Goal: Information Seeking & Learning: Check status

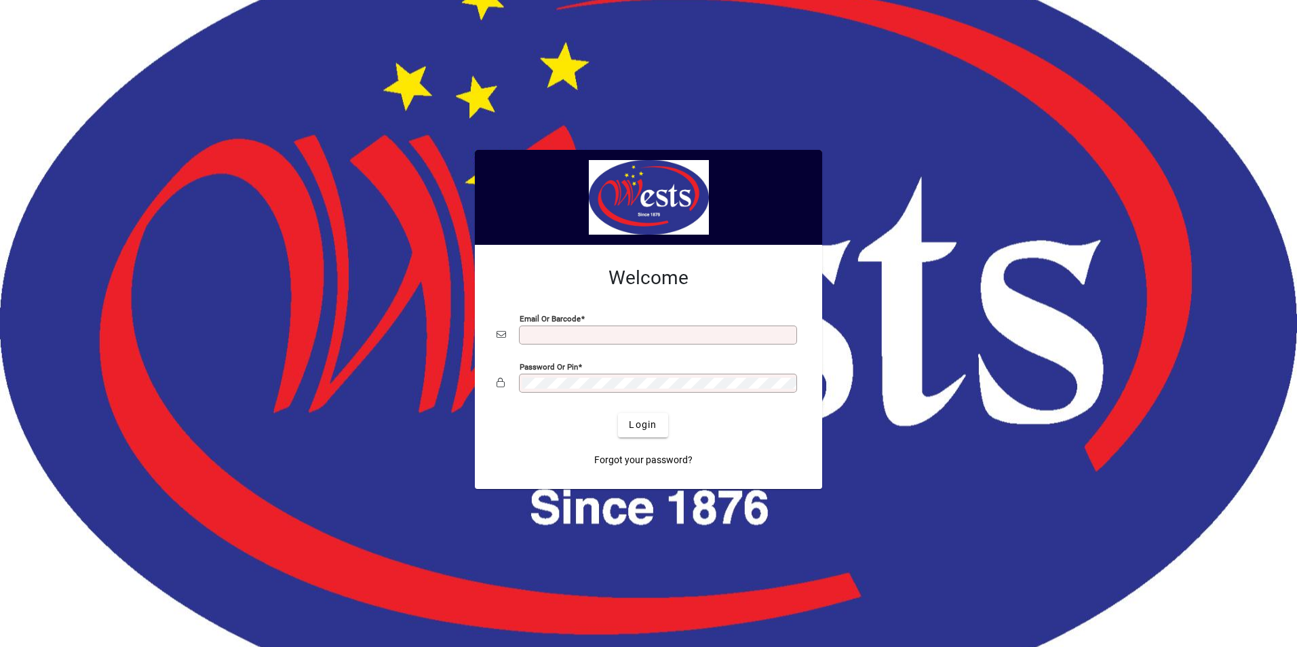
type input "**********"
drag, startPoint x: 0, startPoint y: 0, endPoint x: 650, endPoint y: 420, distance: 773.8
click at [650, 420] on span "Login" at bounding box center [643, 425] width 28 height 14
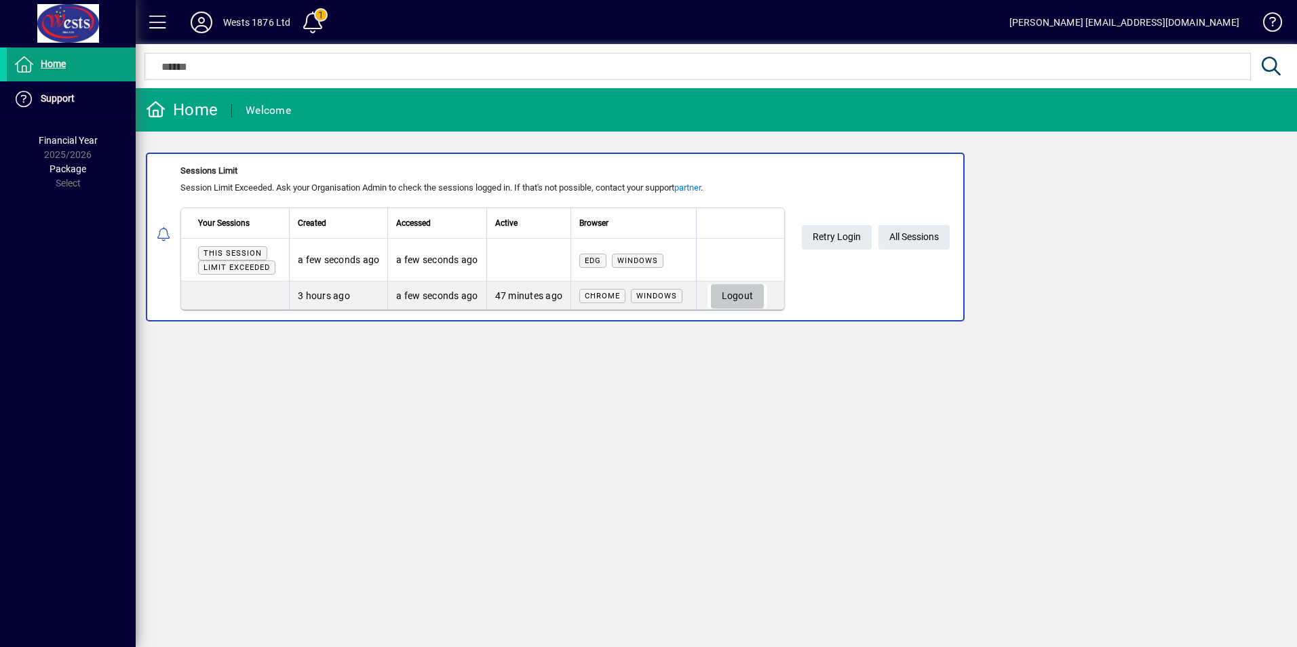
click at [754, 296] on span "Logout" at bounding box center [738, 296] width 32 height 22
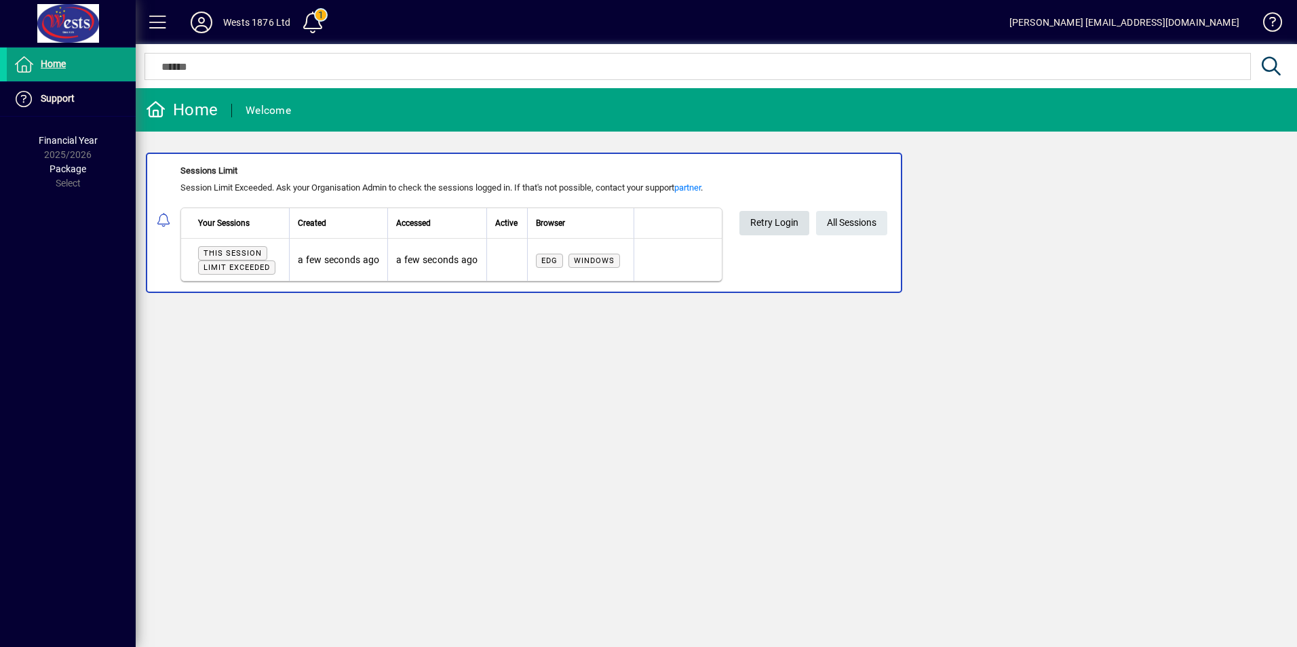
click at [782, 221] on span "Retry Login" at bounding box center [774, 223] width 48 height 22
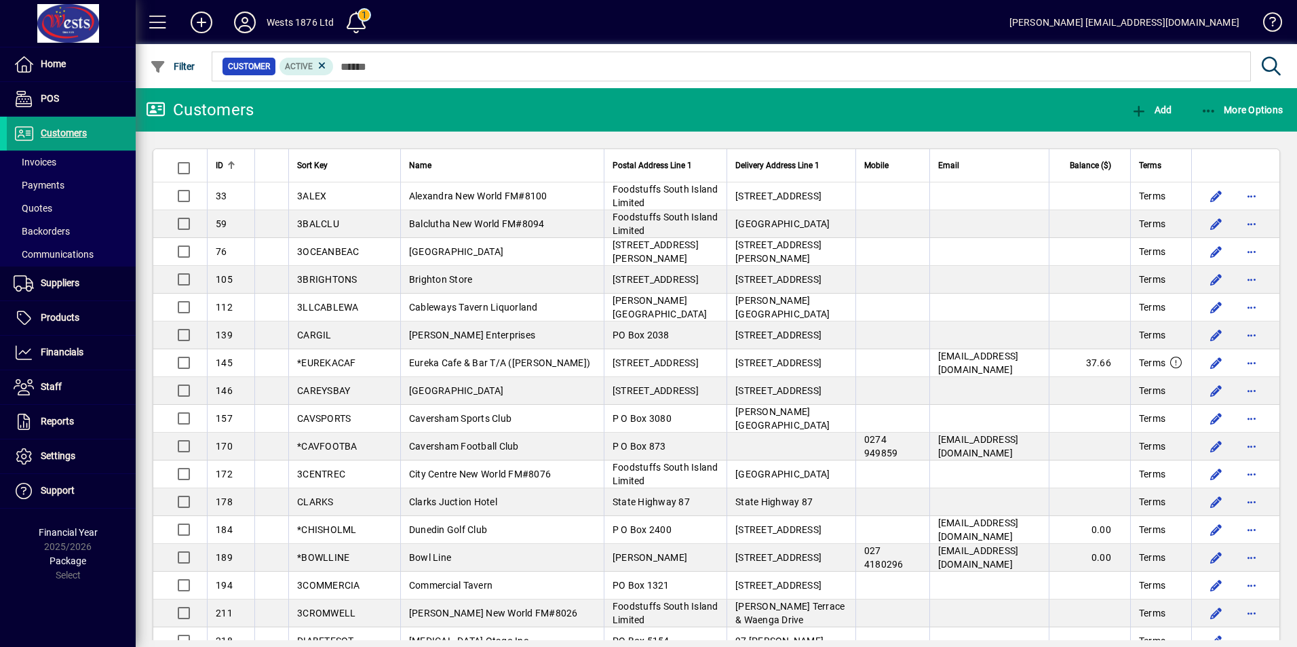
click at [468, 58] on div at bounding box center [790, 51] width 1161 height 15
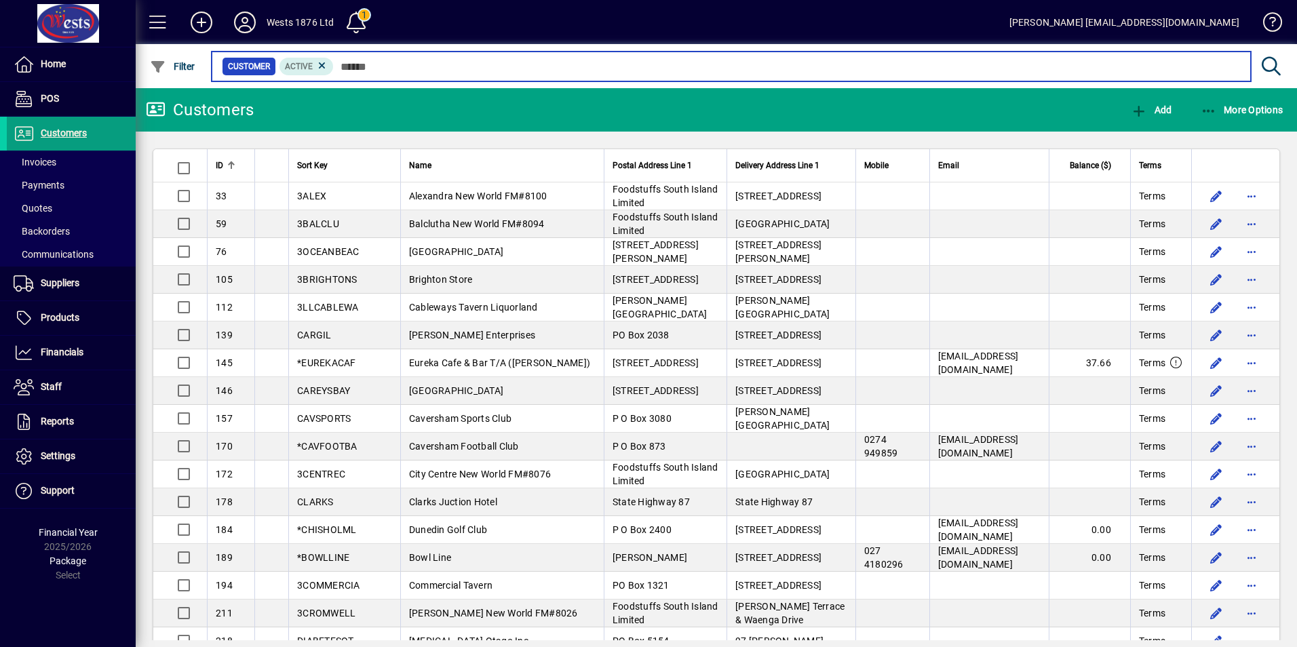
click at [465, 62] on input "text" at bounding box center [787, 66] width 906 height 19
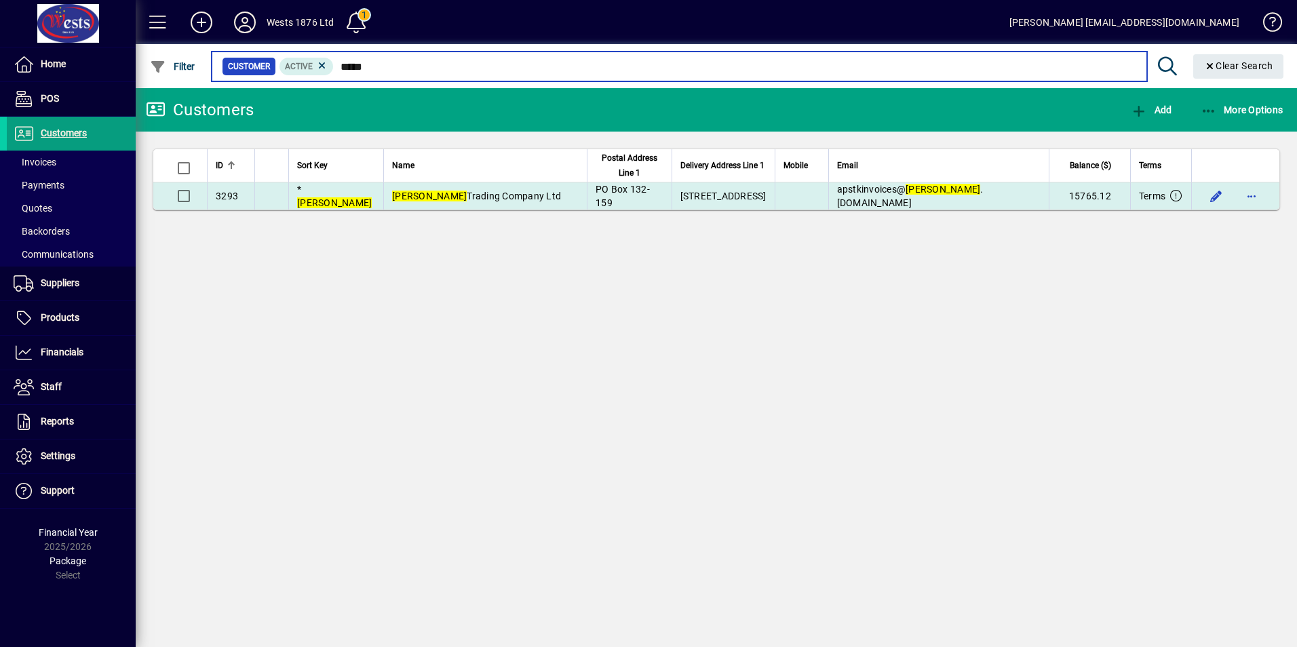
type input "*****"
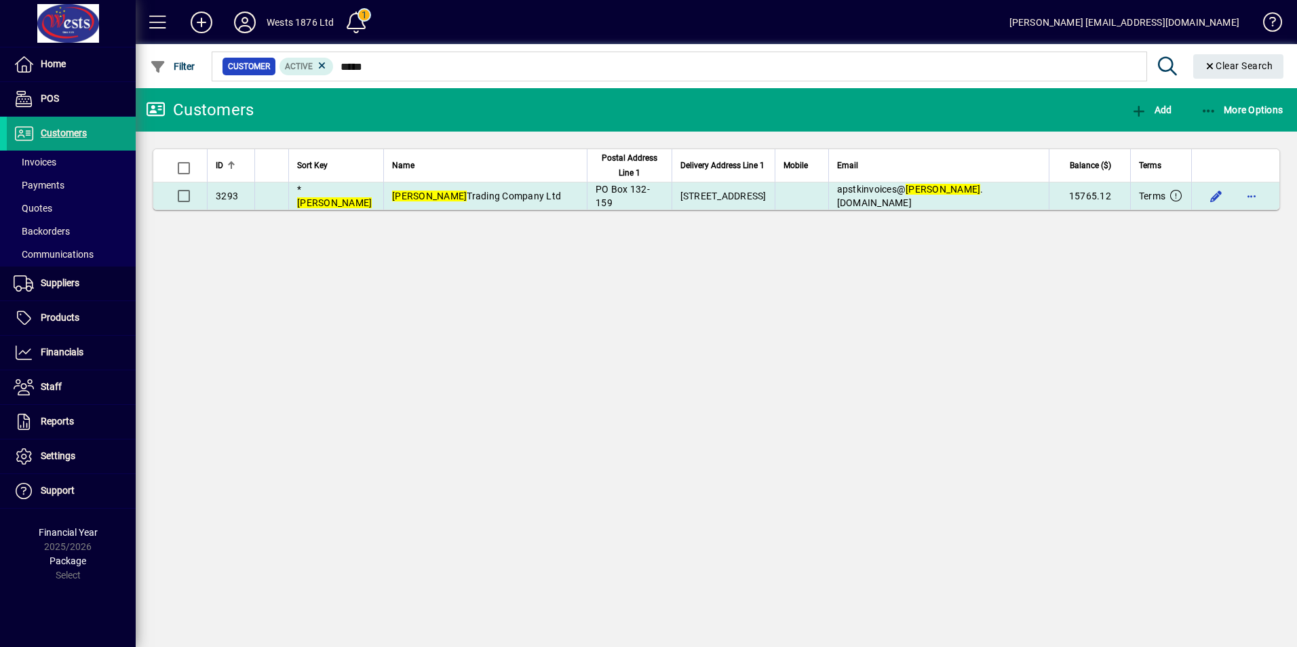
click at [598, 191] on span "PO Box 132-159" at bounding box center [623, 196] width 54 height 24
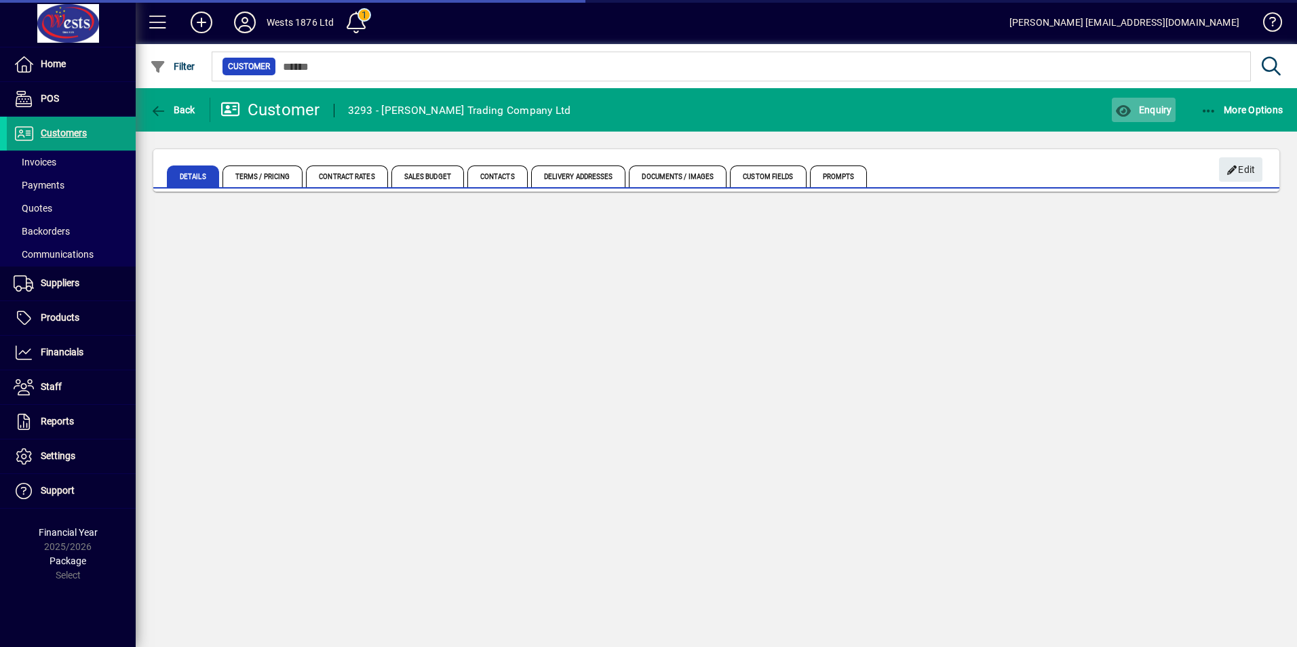
click at [1154, 105] on span "Enquiry" at bounding box center [1143, 109] width 56 height 11
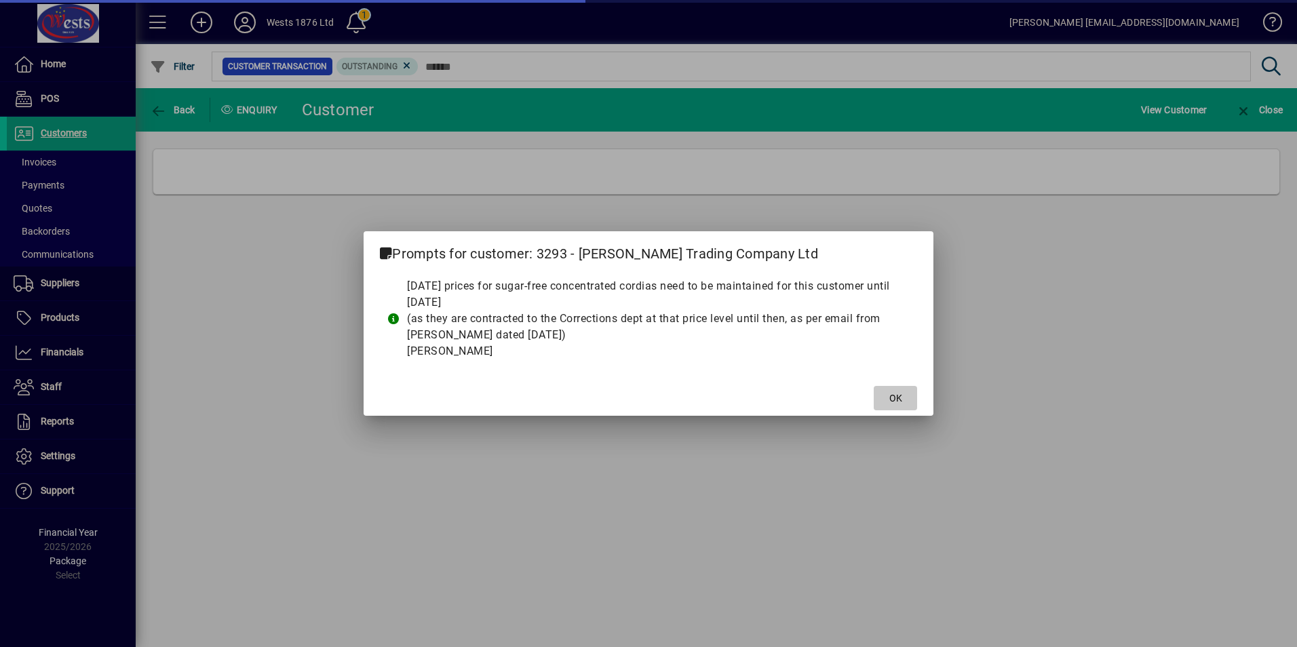
click at [885, 394] on span at bounding box center [895, 398] width 43 height 33
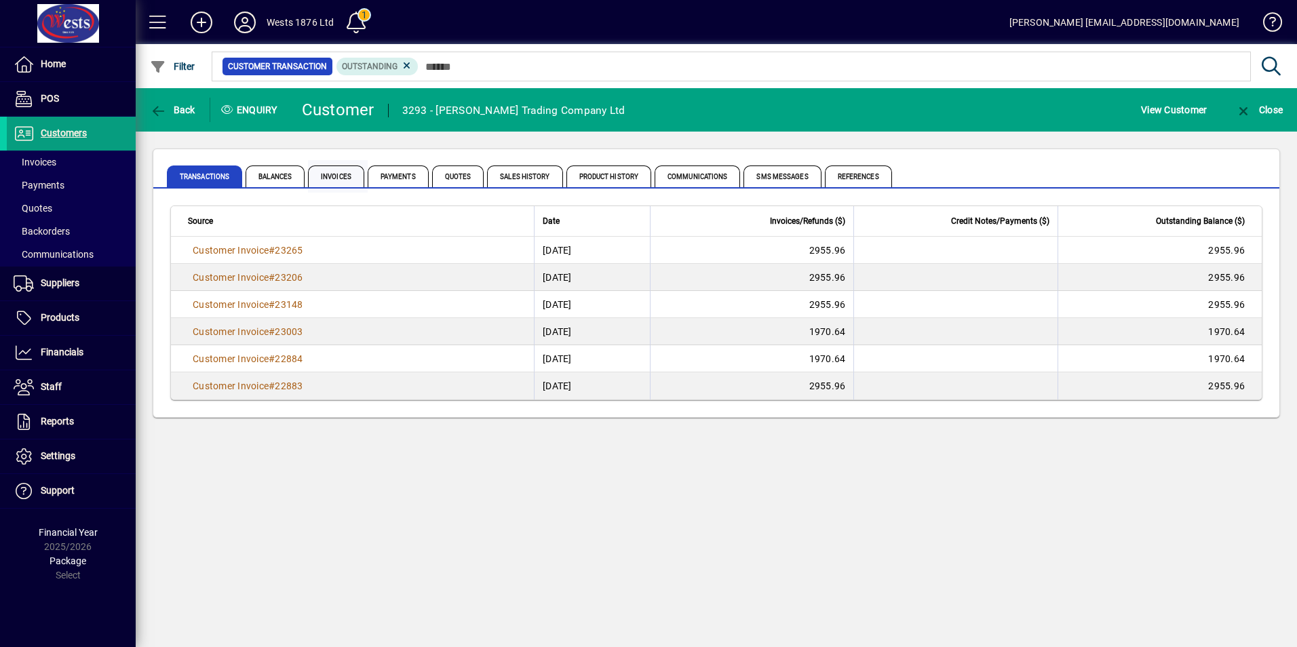
click at [339, 174] on span "Invoices" at bounding box center [336, 177] width 56 height 22
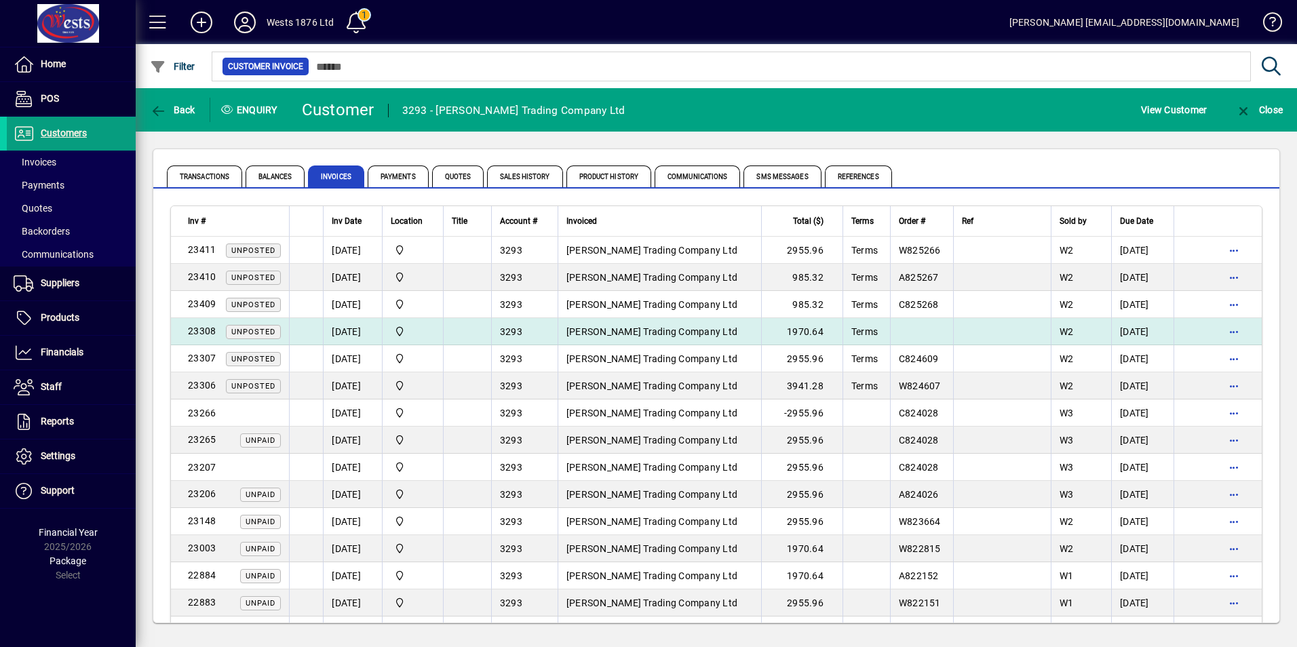
click at [600, 337] on td "Davis Trading Company Ltd" at bounding box center [660, 331] width 204 height 27
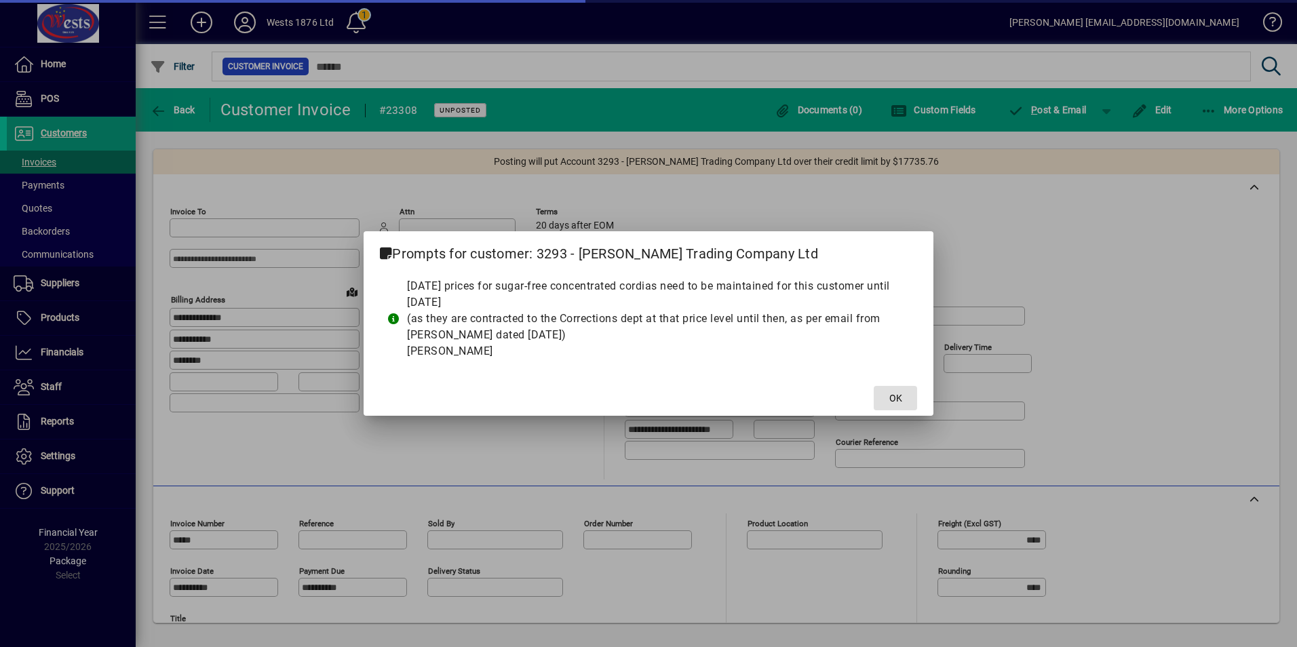
click at [885, 406] on span at bounding box center [895, 398] width 43 height 33
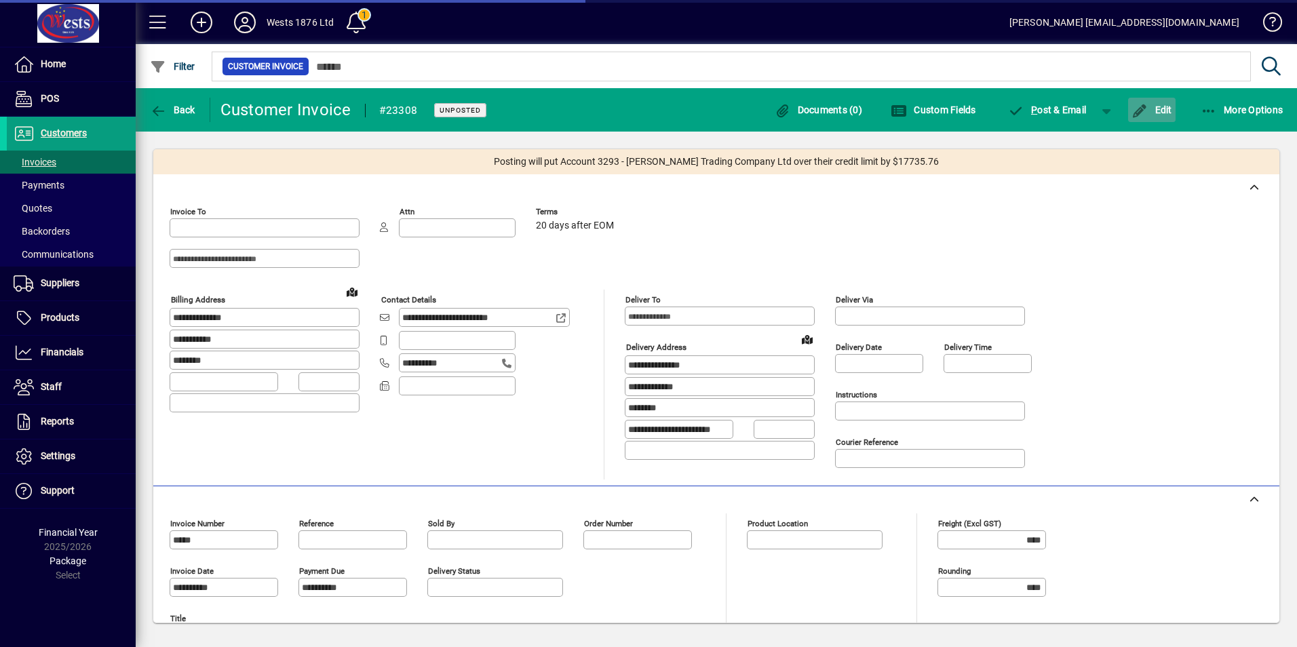
click at [1159, 102] on span "button" at bounding box center [1151, 110] width 47 height 33
type input "**********"
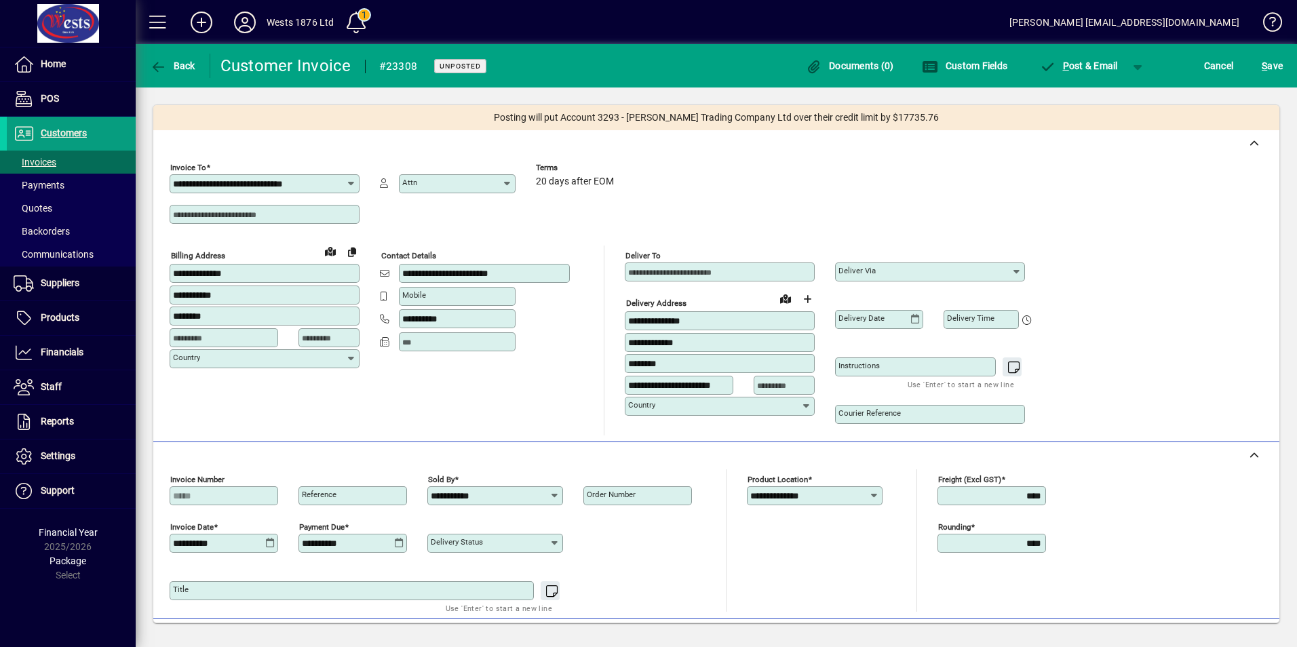
click at [609, 497] on mat-label "Order number" at bounding box center [611, 494] width 49 height 9
click at [609, 497] on input "Order number" at bounding box center [639, 495] width 104 height 11
paste input "*******"
type input "*******"
drag, startPoint x: 661, startPoint y: 531, endPoint x: 759, endPoint y: 428, distance: 142.0
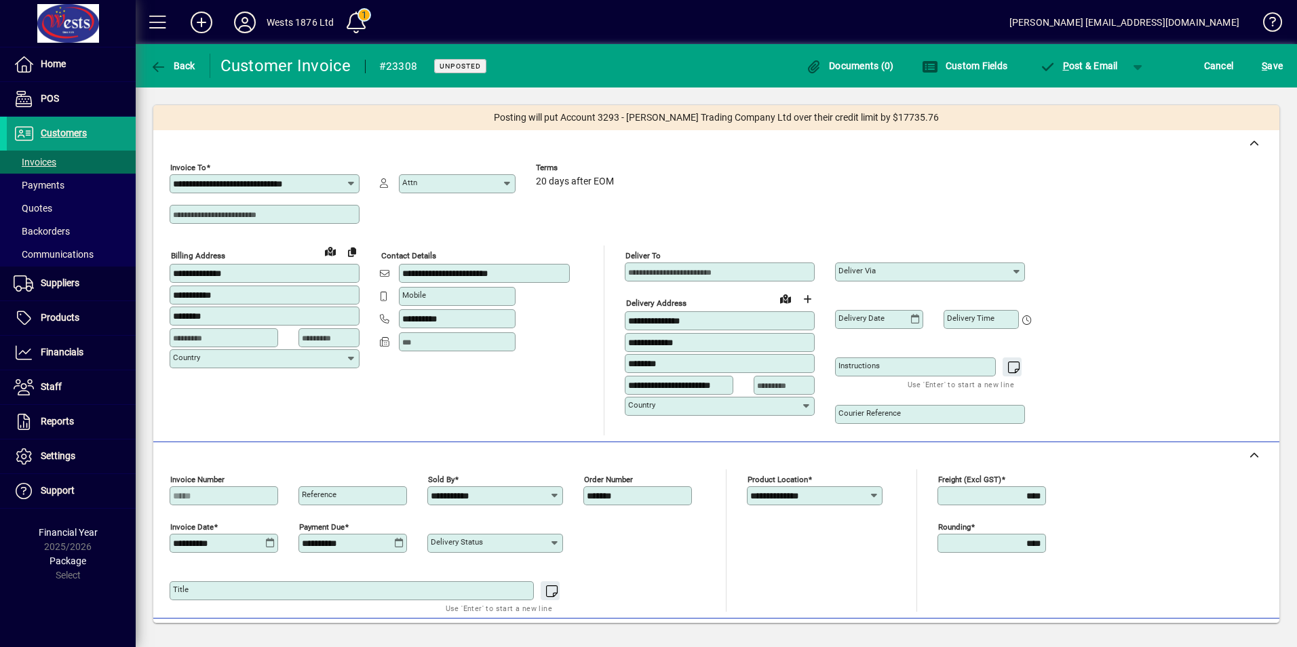
click at [662, 531] on div "Delivery status" at bounding box center [569, 540] width 285 height 47
click at [1279, 64] on span "S ave" at bounding box center [1272, 66] width 21 height 22
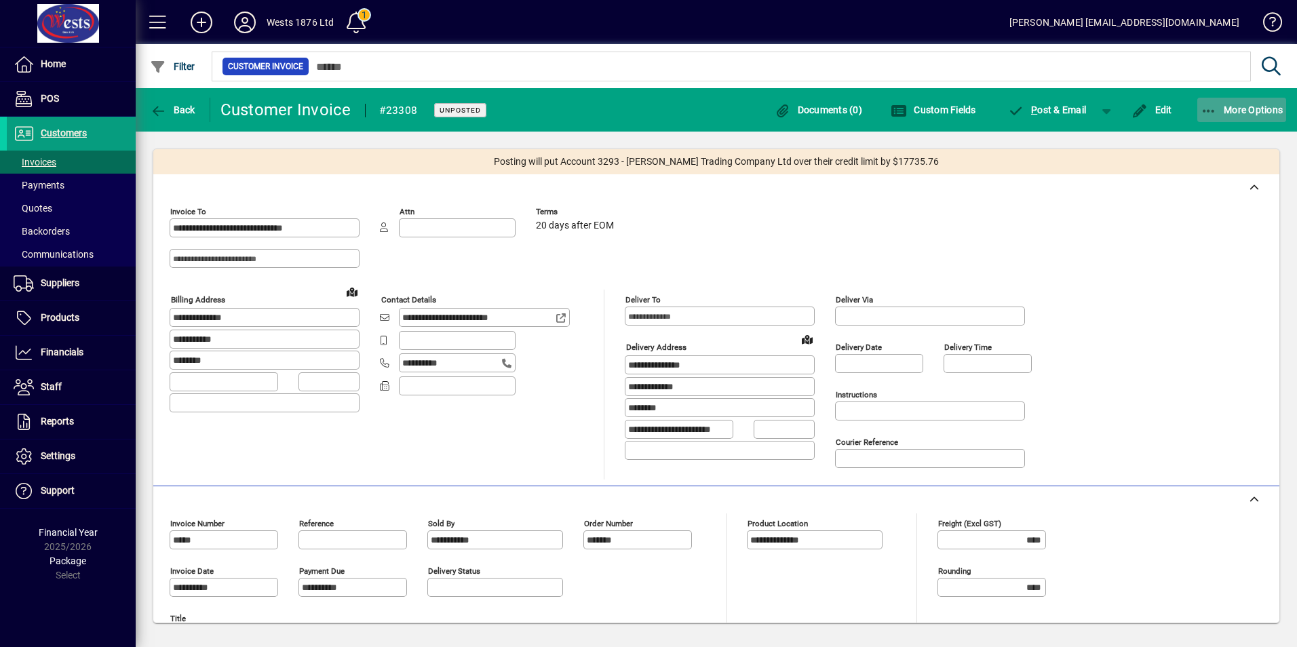
click at [1208, 116] on icon "button" at bounding box center [1209, 111] width 17 height 14
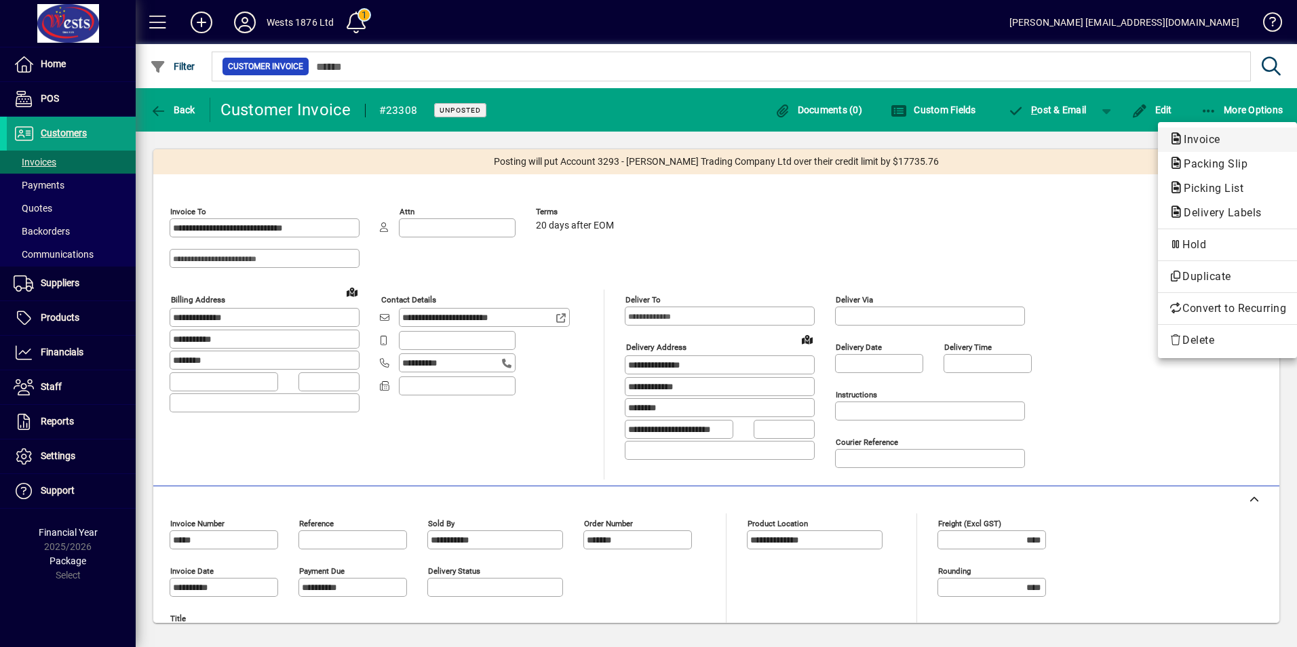
click at [1199, 142] on span "Invoice" at bounding box center [1198, 139] width 58 height 13
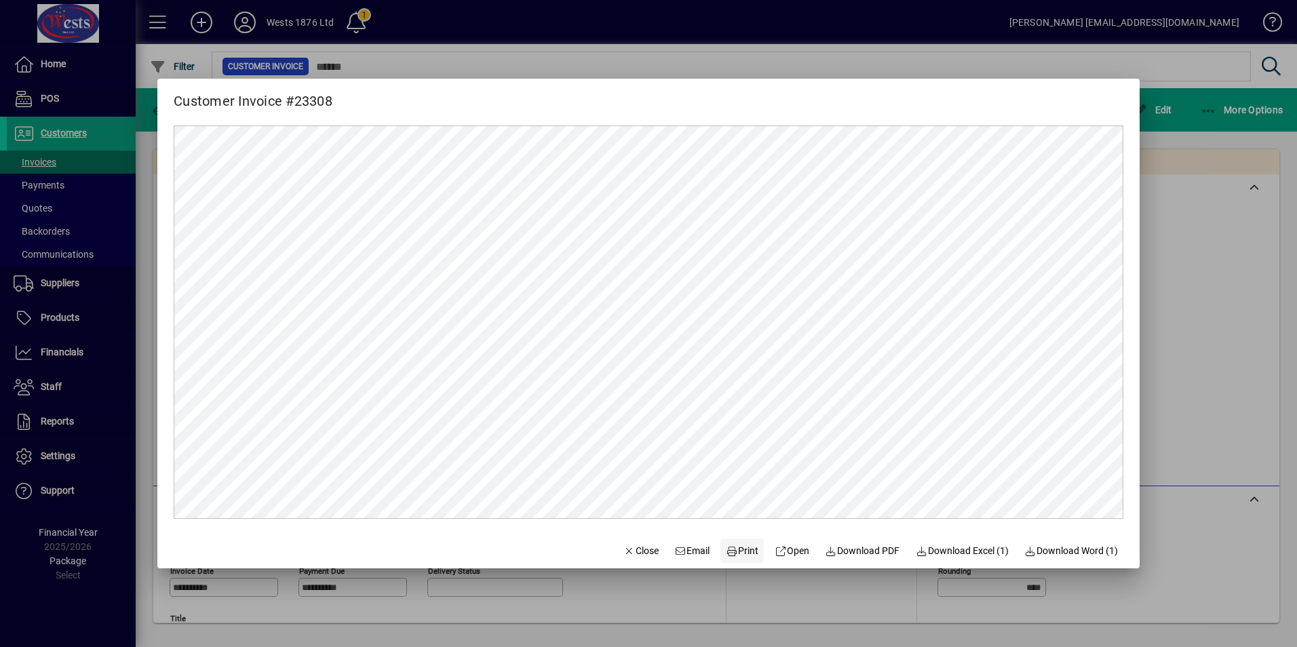
click at [744, 545] on span "Print" at bounding box center [742, 551] width 33 height 14
click at [628, 540] on span "button" at bounding box center [641, 551] width 46 height 33
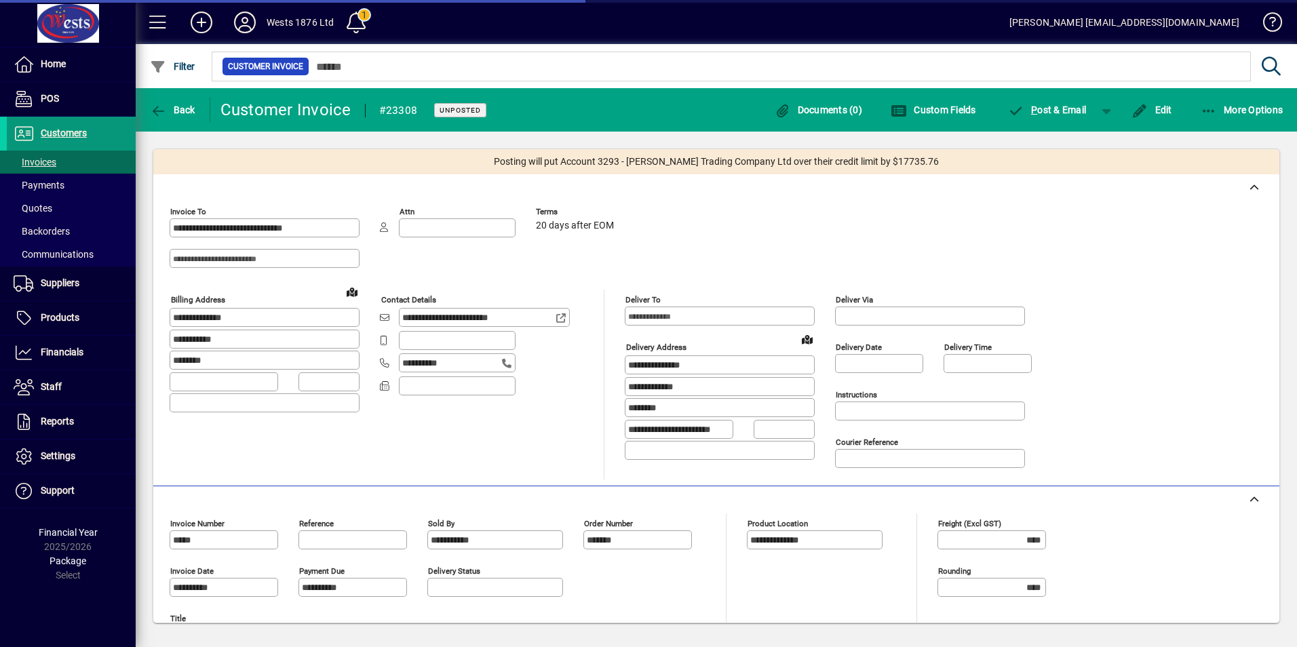
click at [73, 131] on span "Customers" at bounding box center [64, 133] width 46 height 11
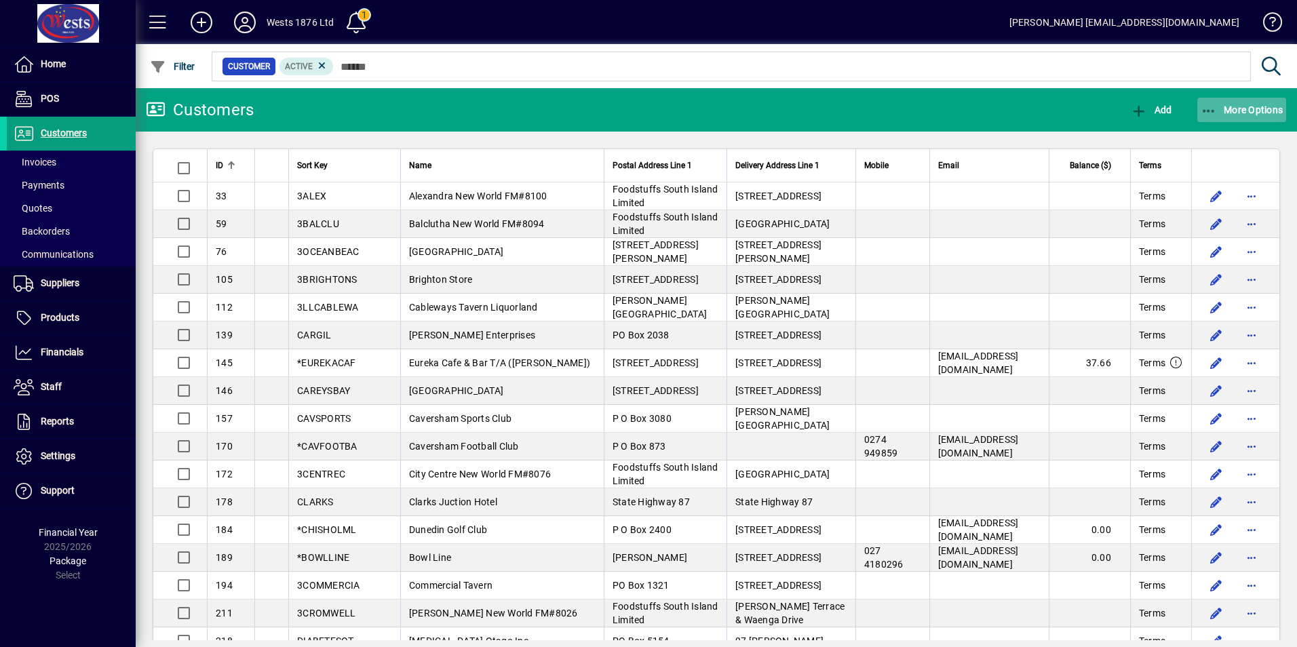
click at [1201, 114] on icon "button" at bounding box center [1209, 111] width 17 height 14
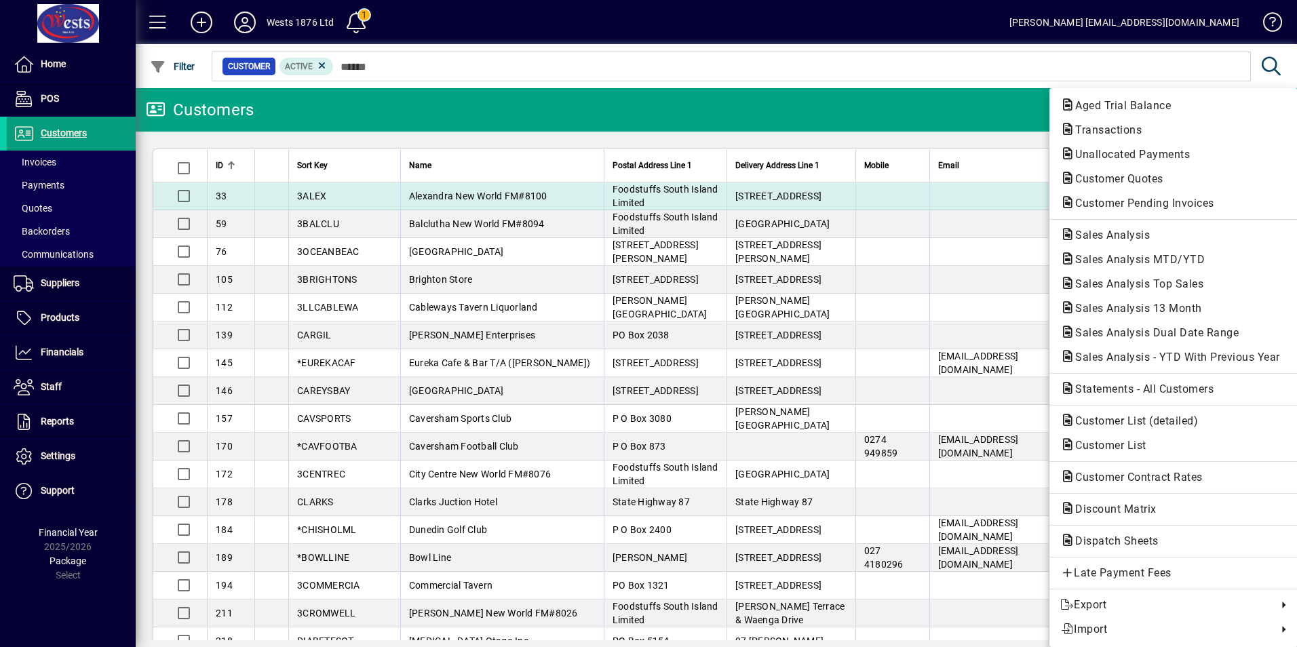
click at [1155, 193] on button "Customer Pending Invoices" at bounding box center [1174, 203] width 248 height 24
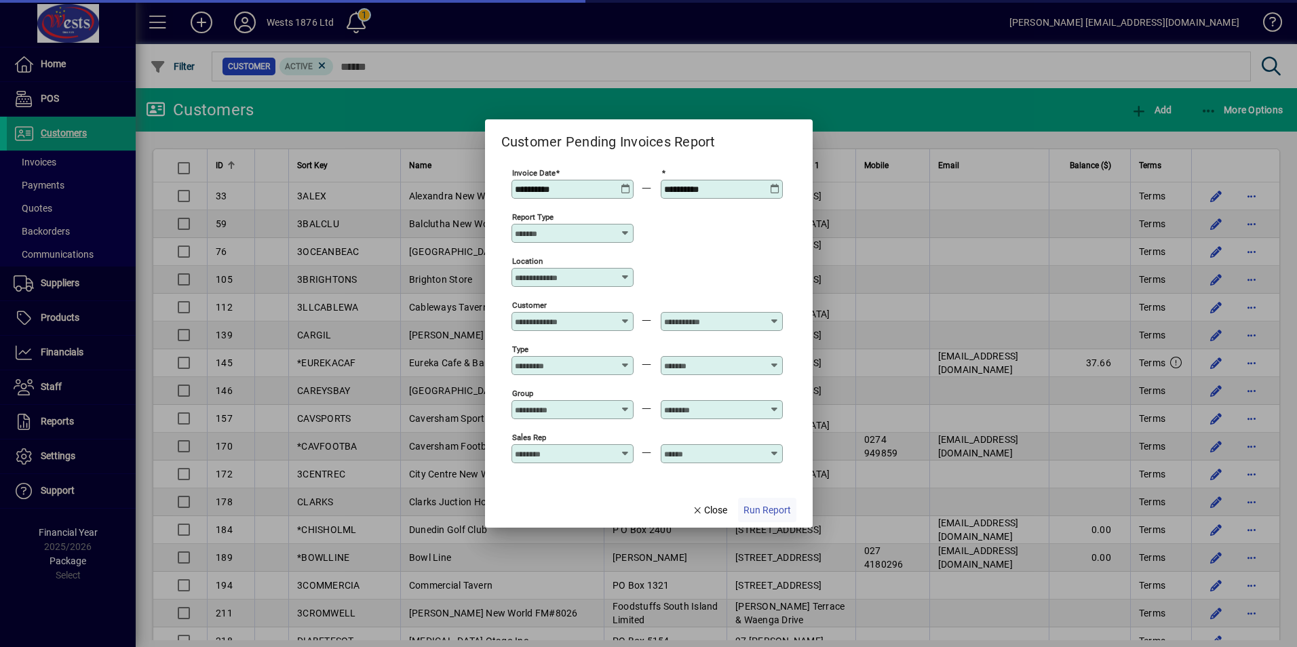
click at [767, 509] on span "Run Report" at bounding box center [767, 510] width 47 height 14
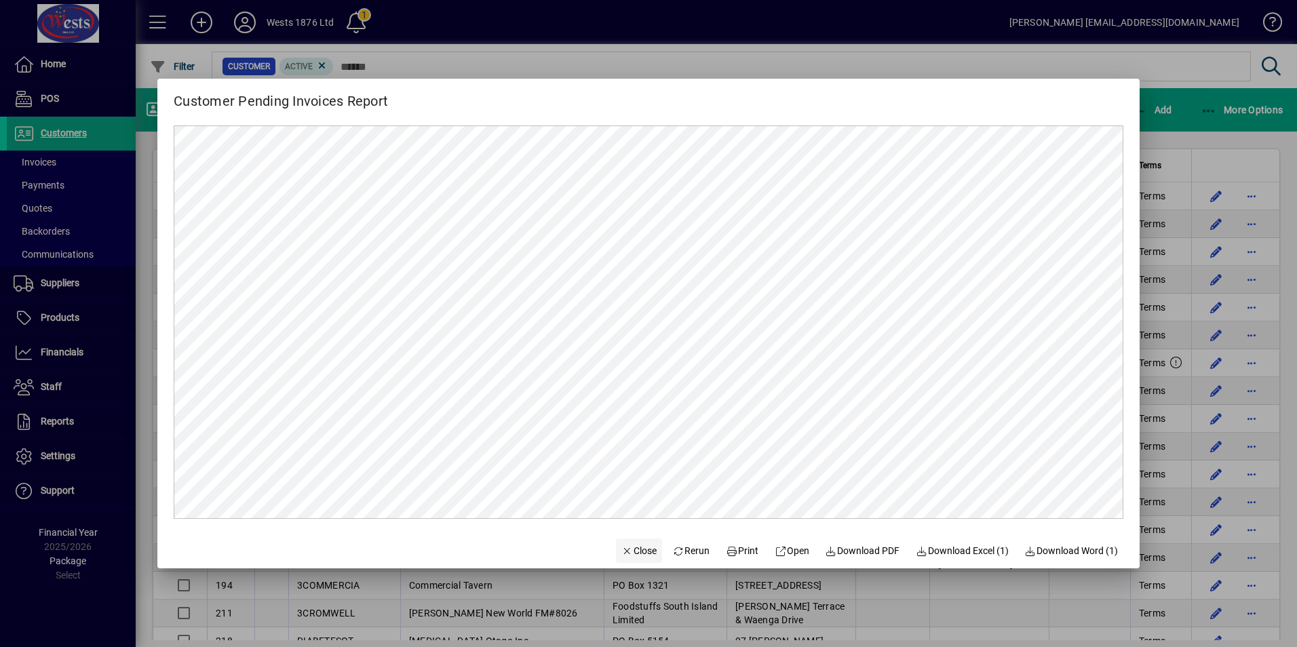
click at [635, 550] on span "Close" at bounding box center [638, 551] width 35 height 14
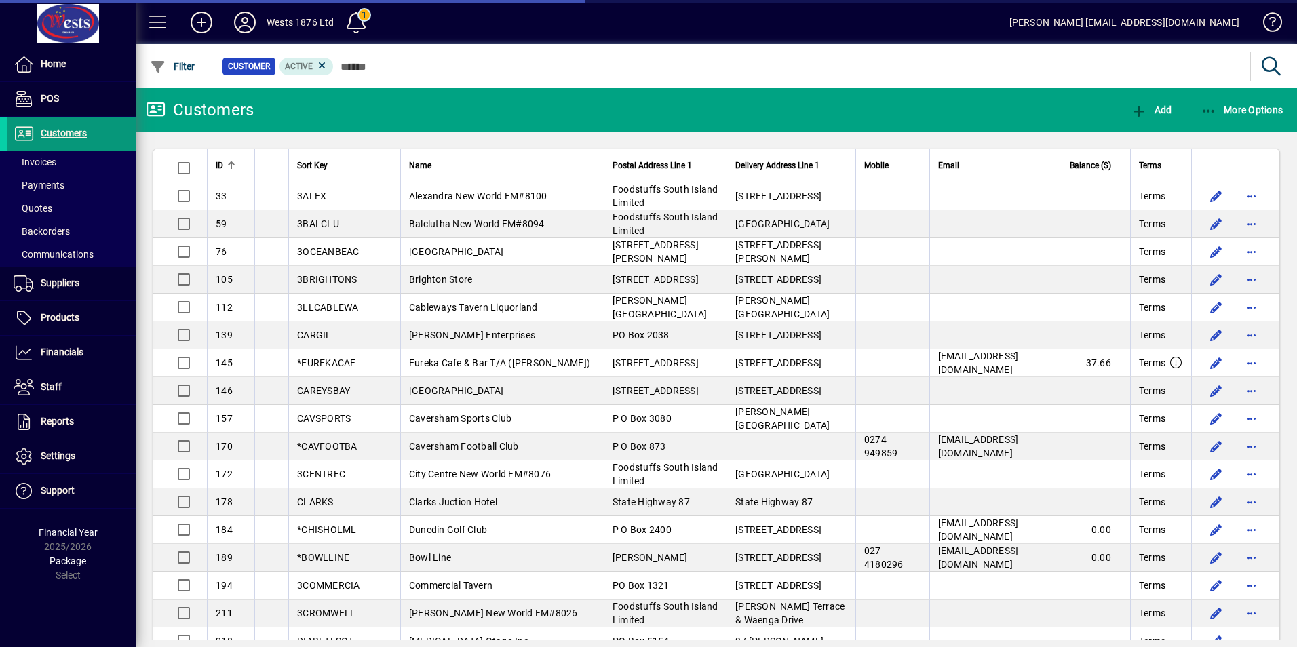
click at [45, 133] on span "Customers" at bounding box center [64, 133] width 46 height 11
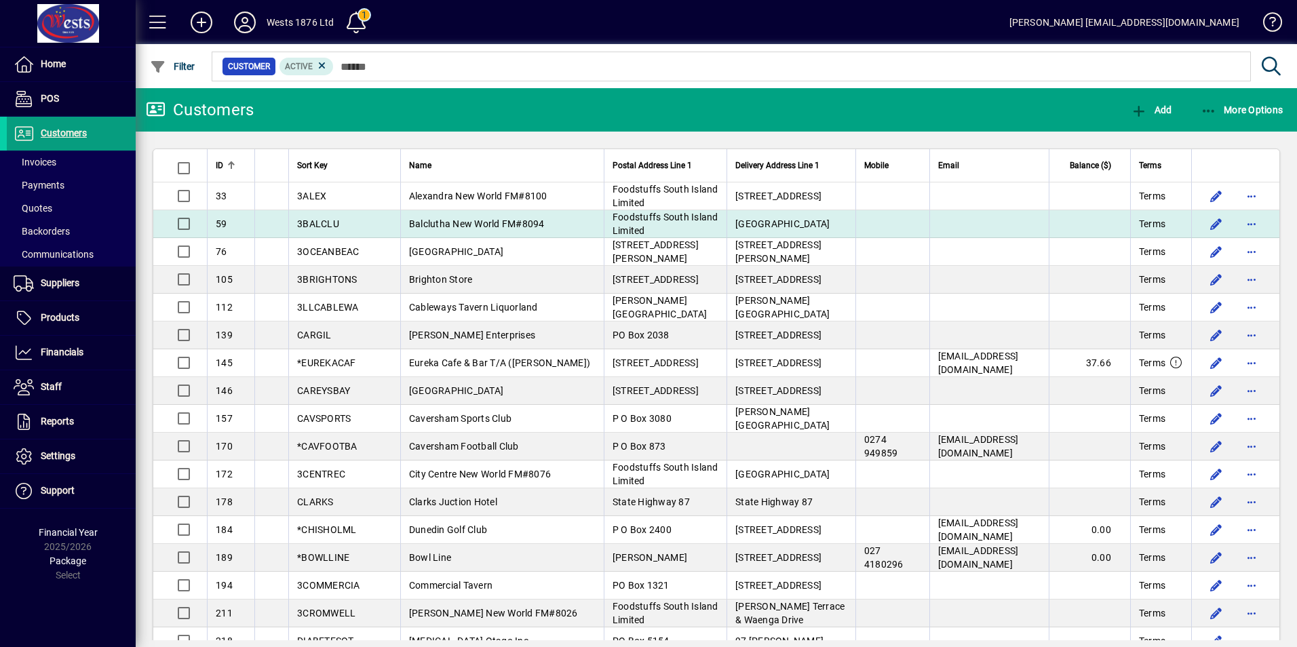
click at [439, 221] on span "Balclutha New World FM#8094" at bounding box center [477, 223] width 136 height 11
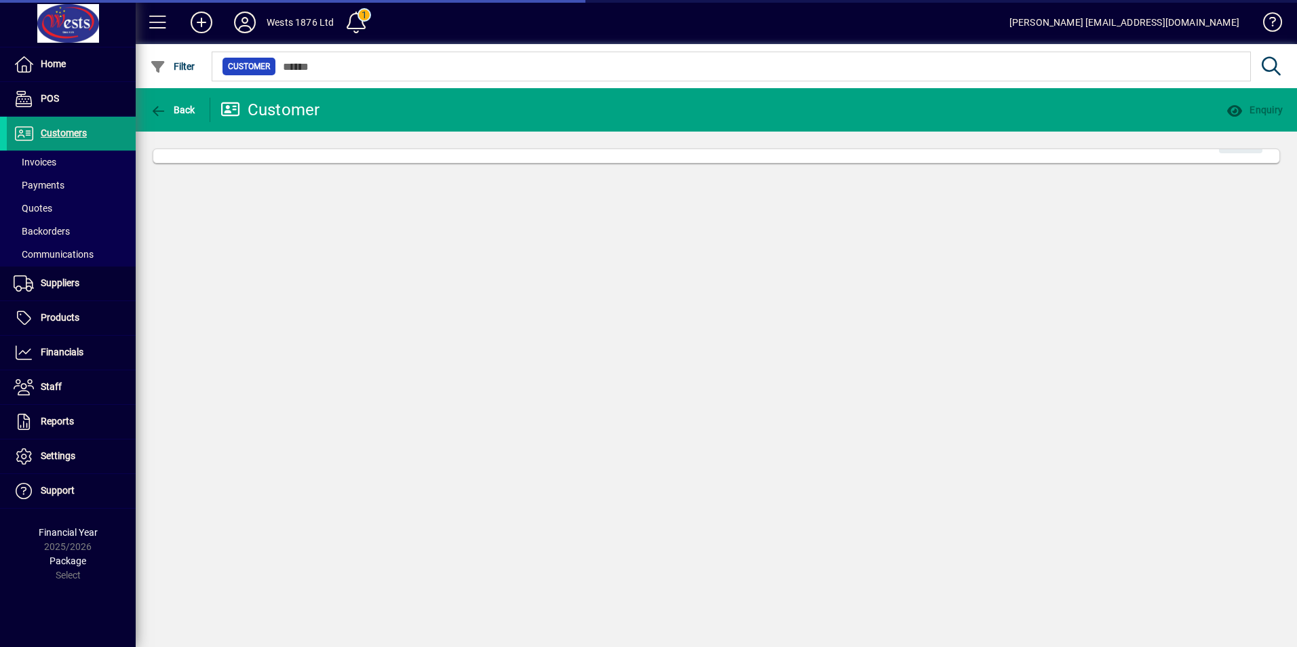
click at [71, 131] on span "Customers" at bounding box center [64, 133] width 46 height 11
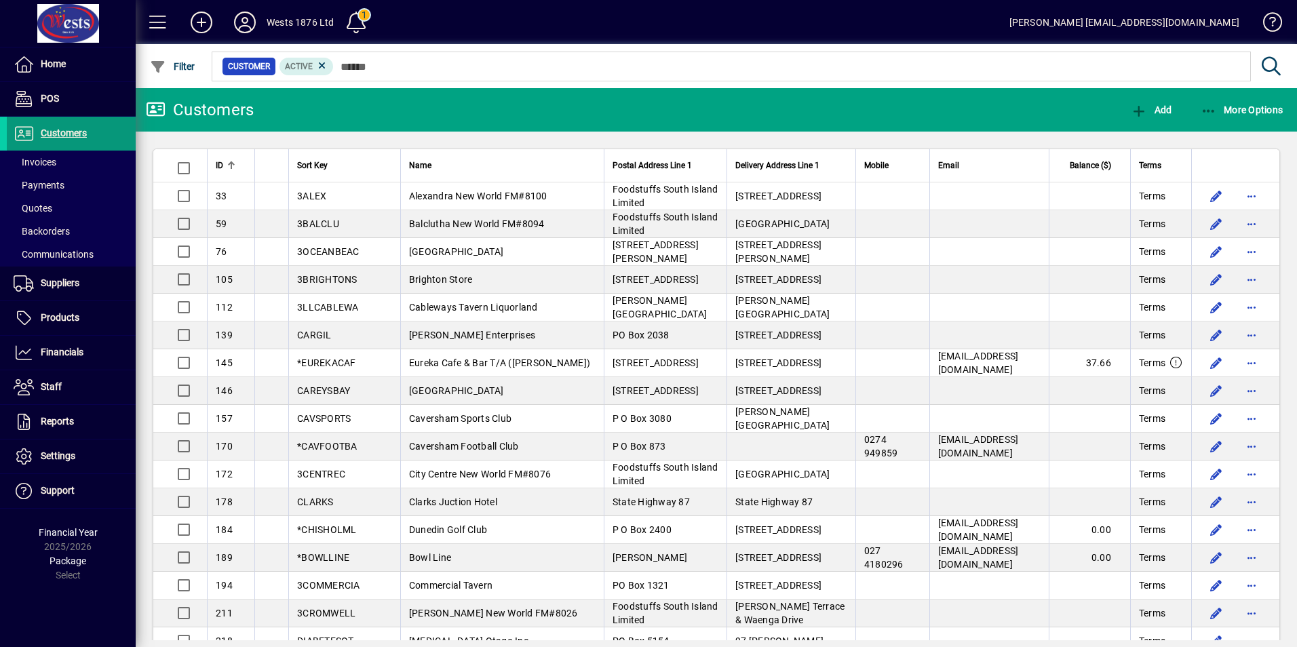
click at [70, 131] on span "Customers" at bounding box center [64, 133] width 46 height 11
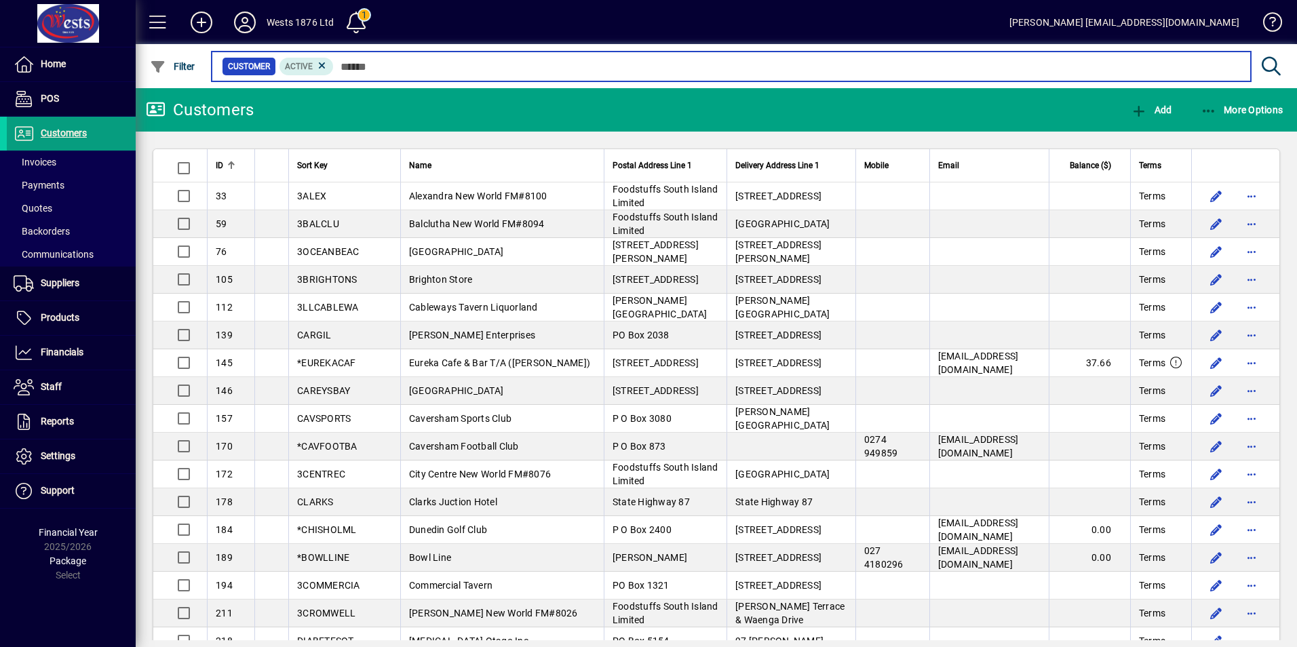
click at [442, 66] on input "text" at bounding box center [787, 66] width 906 height 19
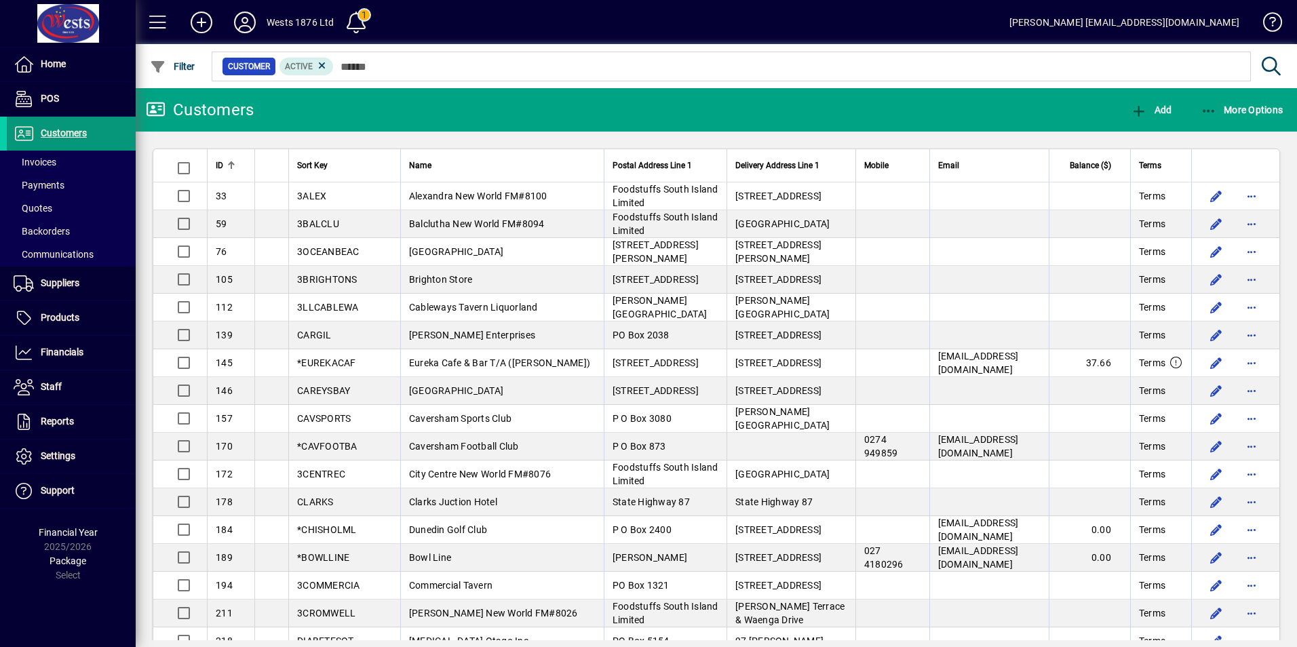
click at [64, 144] on span at bounding box center [71, 133] width 129 height 33
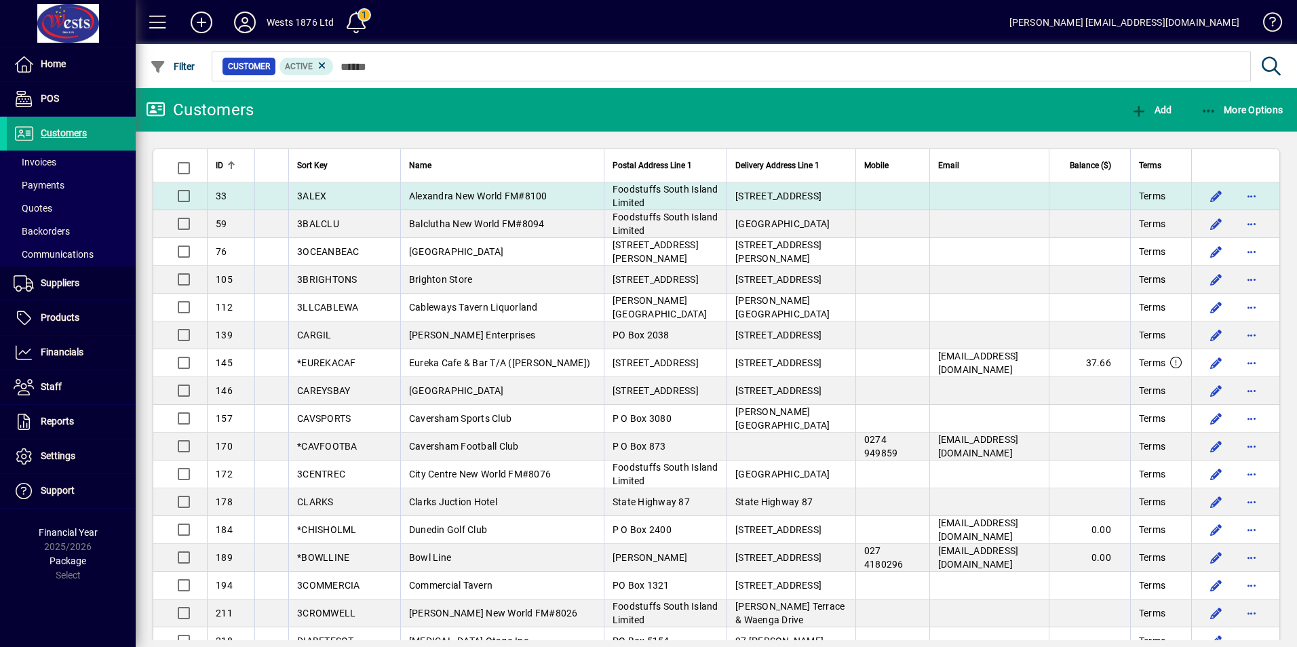
click at [613, 185] on span "Foodstuffs South Island Limited" at bounding box center [666, 196] width 106 height 24
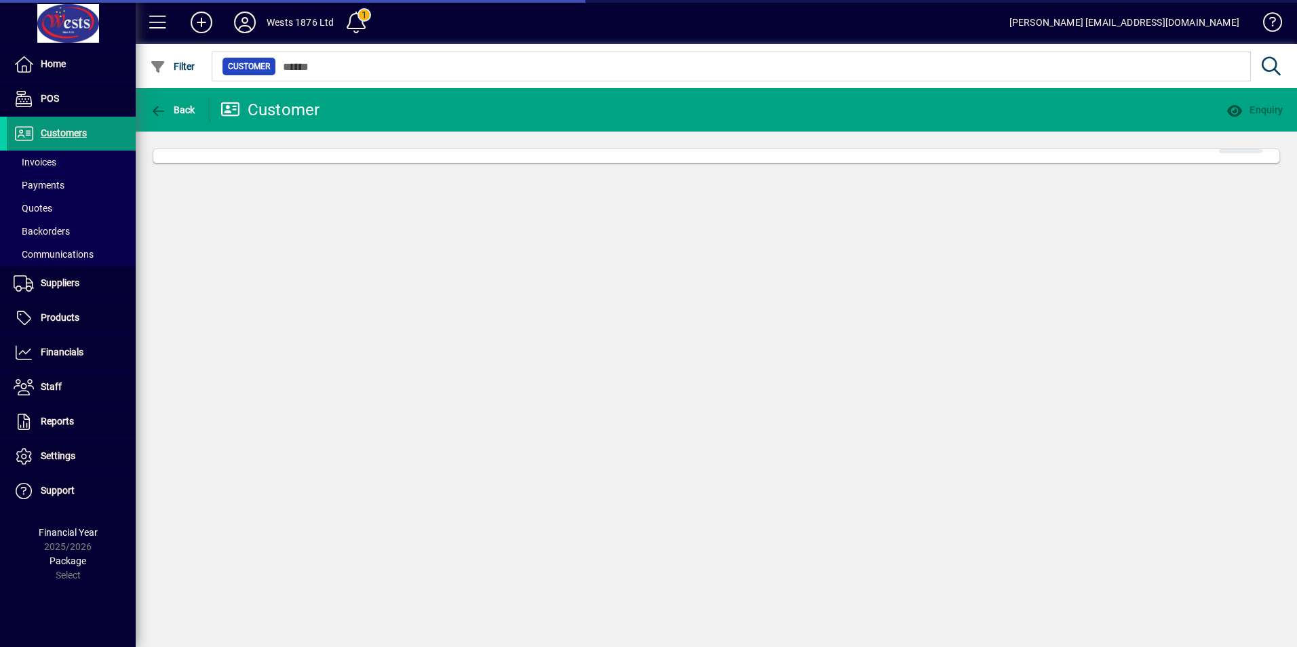
drag, startPoint x: 71, startPoint y: 130, endPoint x: 88, endPoint y: 121, distance: 18.5
click at [71, 130] on span "Customers" at bounding box center [64, 133] width 46 height 11
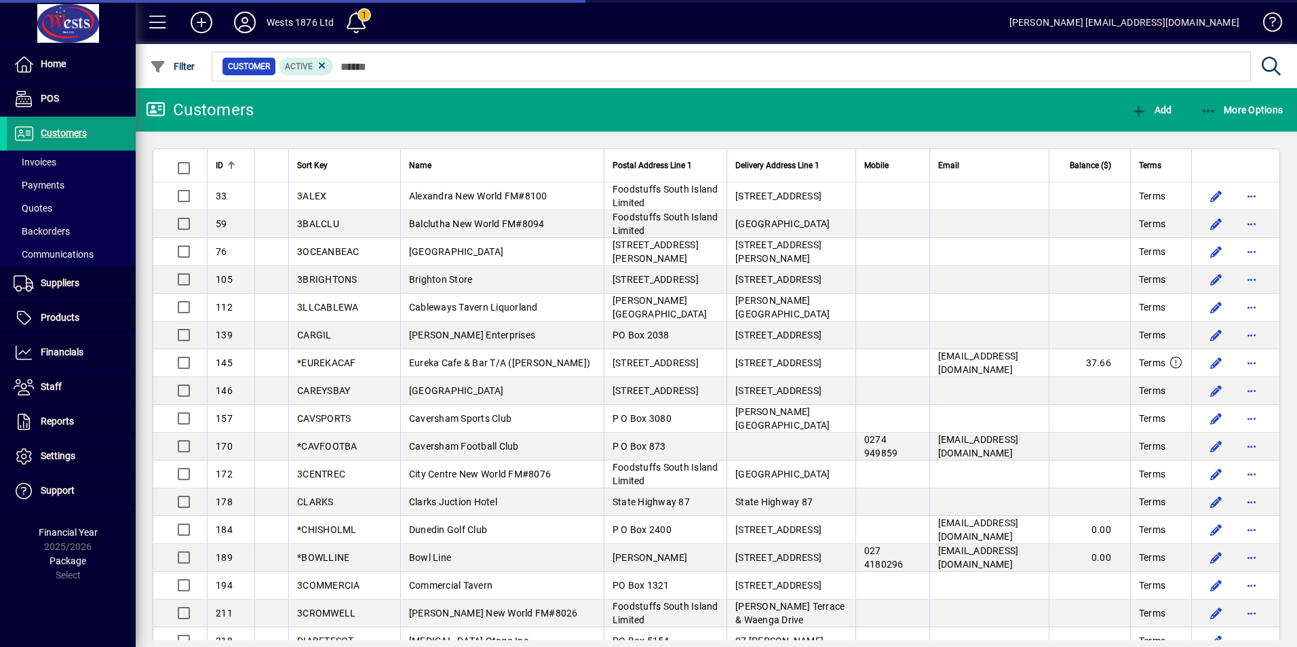
click at [244, 19] on icon at bounding box center [244, 23] width 27 height 22
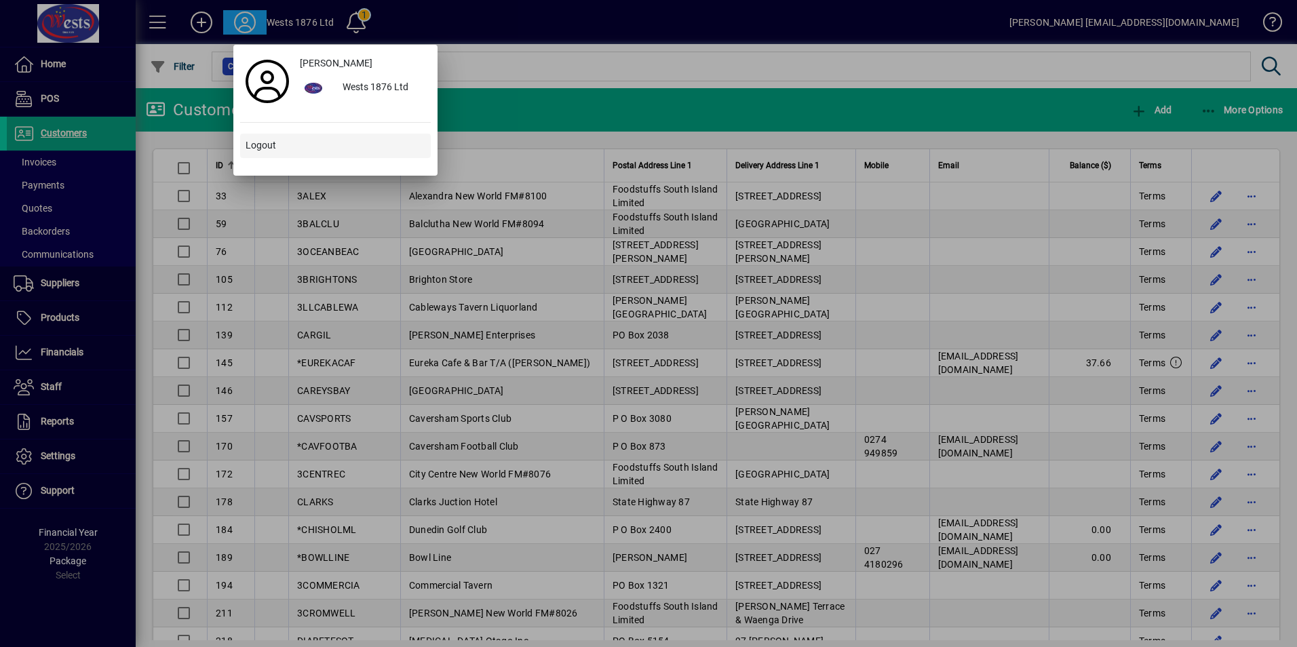
click at [250, 139] on span "Logout" at bounding box center [261, 145] width 31 height 14
